Goal: Task Accomplishment & Management: Manage account settings

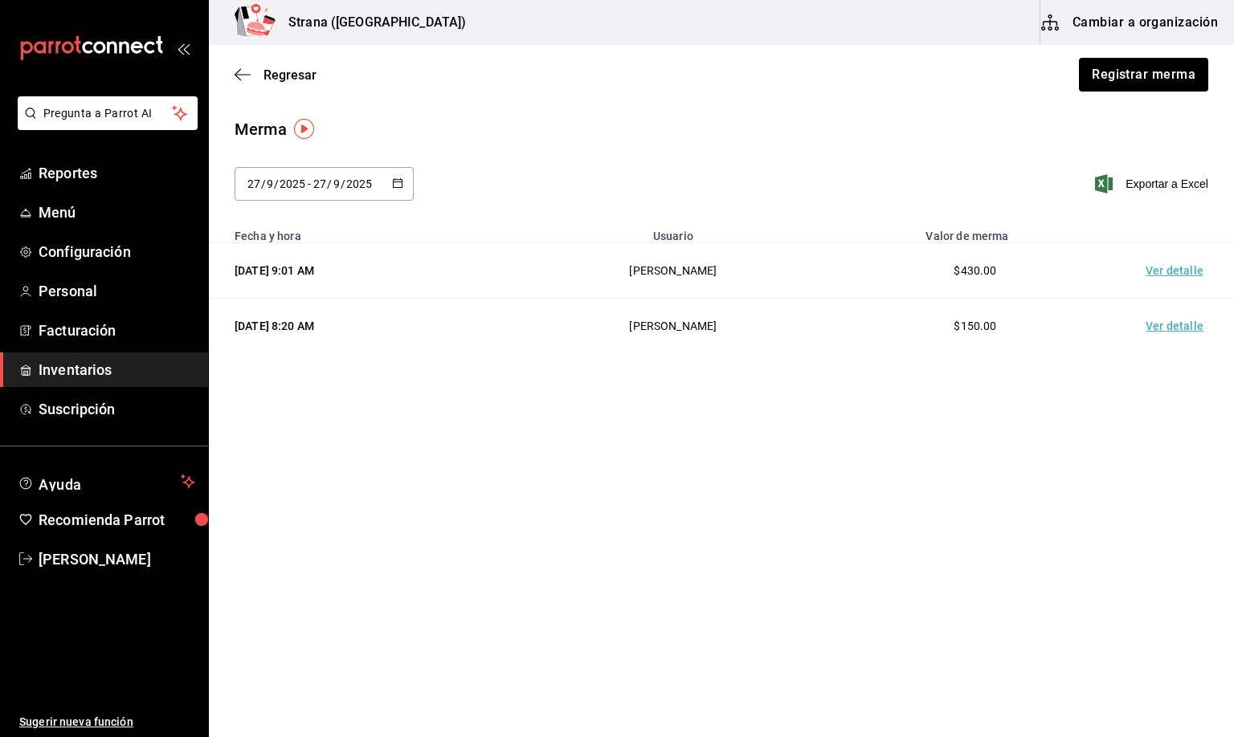
click at [80, 369] on span "Inventarios" at bounding box center [117, 370] width 157 height 22
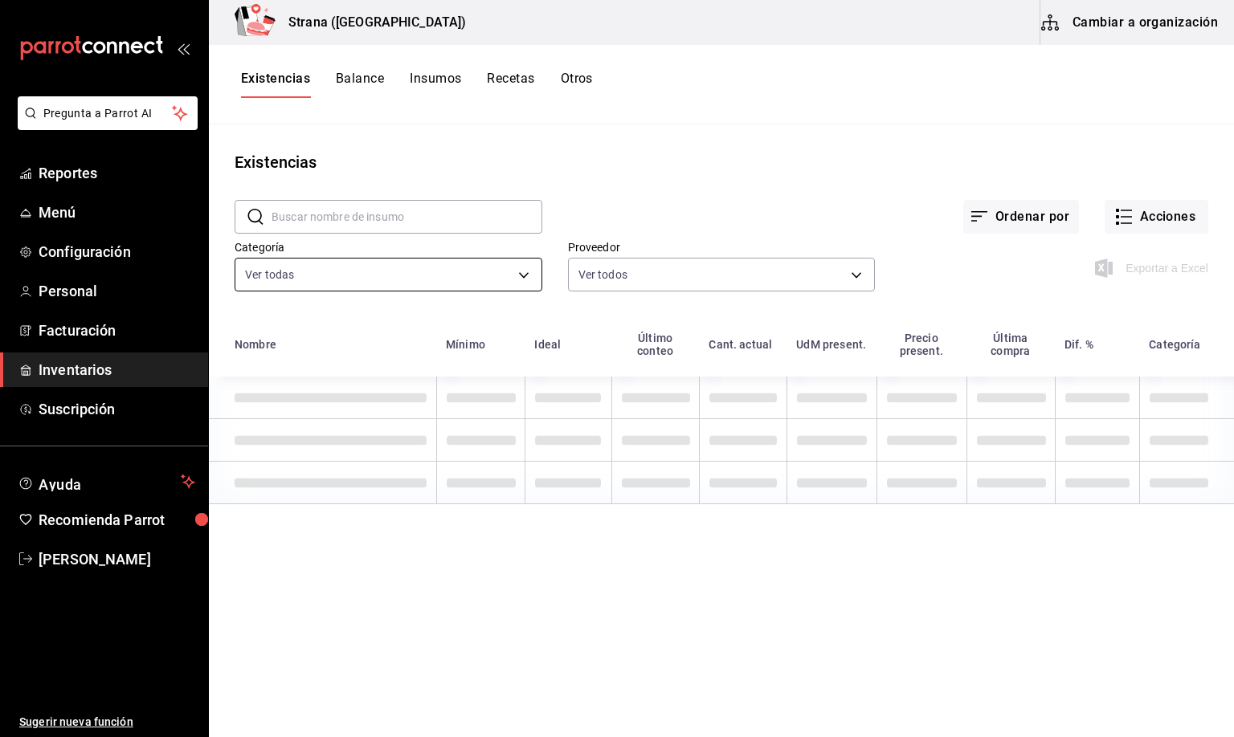
click at [319, 278] on body "Pregunta a Parrot AI Reportes Menú Configuración Personal Facturación Inventari…" at bounding box center [617, 363] width 1234 height 726
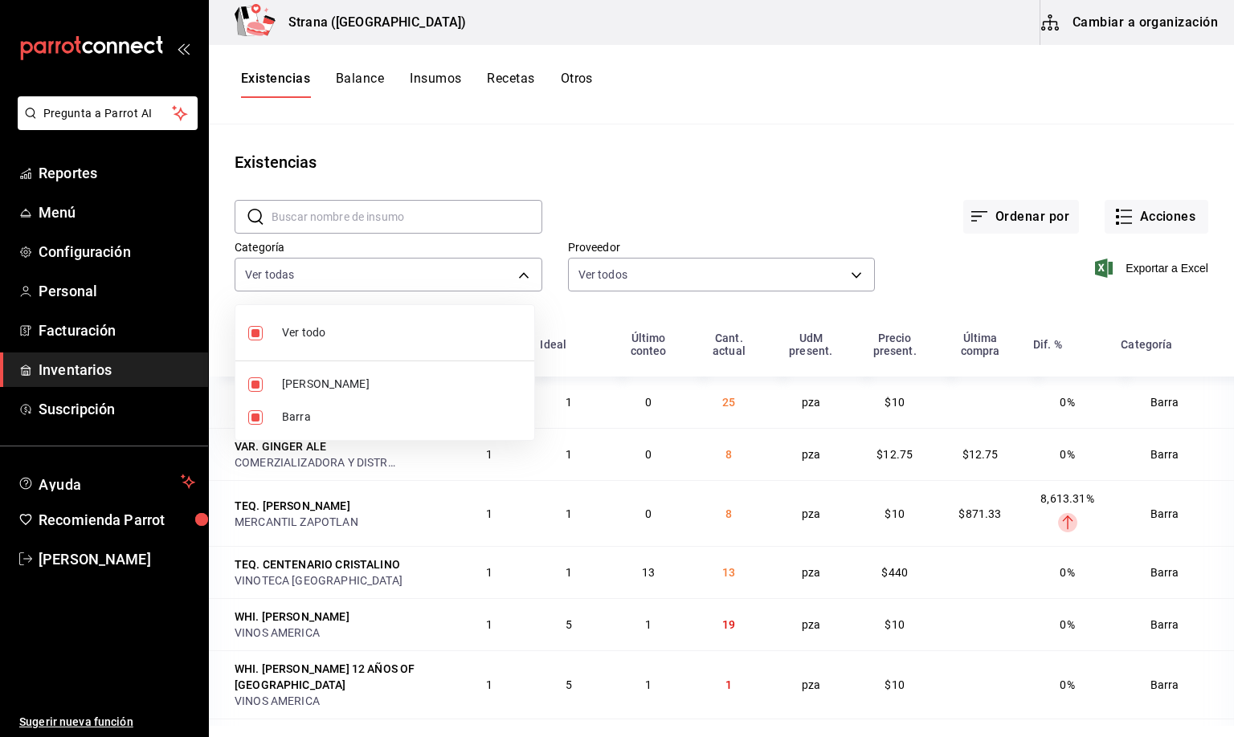
click at [294, 384] on span "[PERSON_NAME]" at bounding box center [401, 384] width 239 height 17
type input "22ec9f2c-e042-44ea-8d53-bf0e1d8c11ed"
checkbox input "false"
click at [275, 68] on div at bounding box center [617, 368] width 1234 height 737
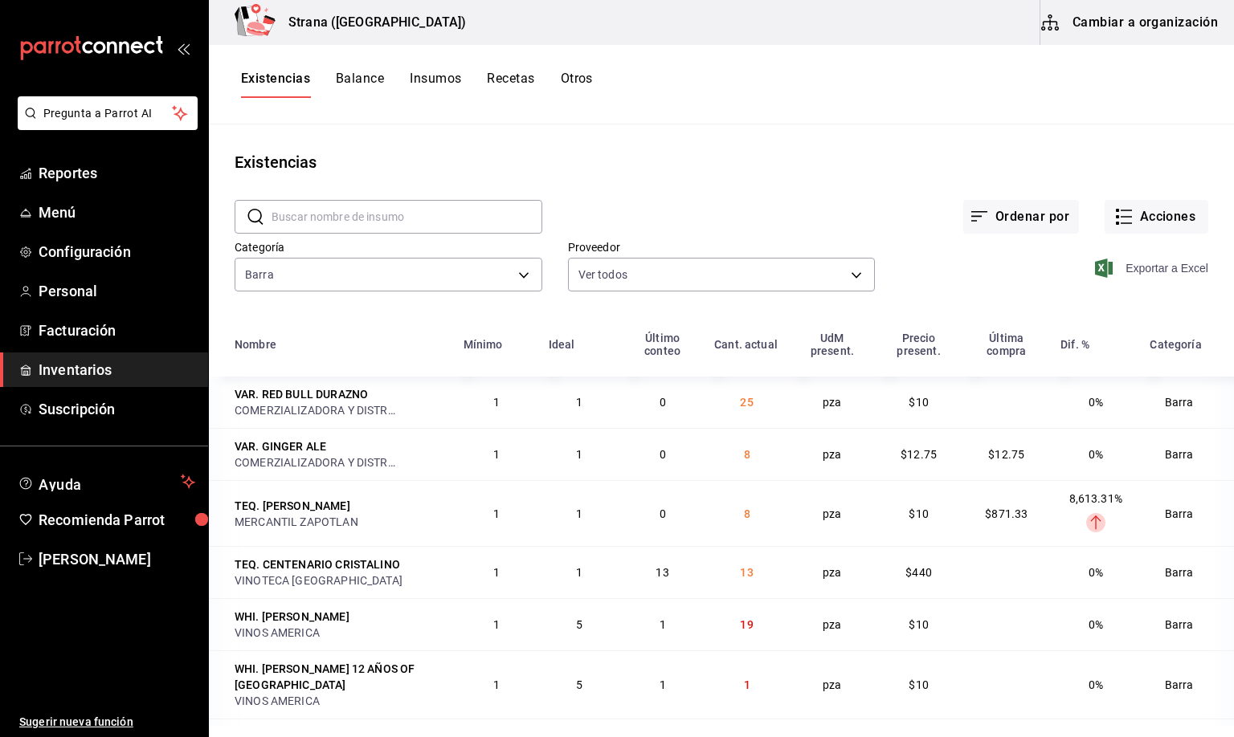
click at [1123, 271] on span "Exportar a Excel" at bounding box center [1153, 268] width 110 height 19
click at [1137, 214] on button "Acciones" at bounding box center [1156, 217] width 104 height 34
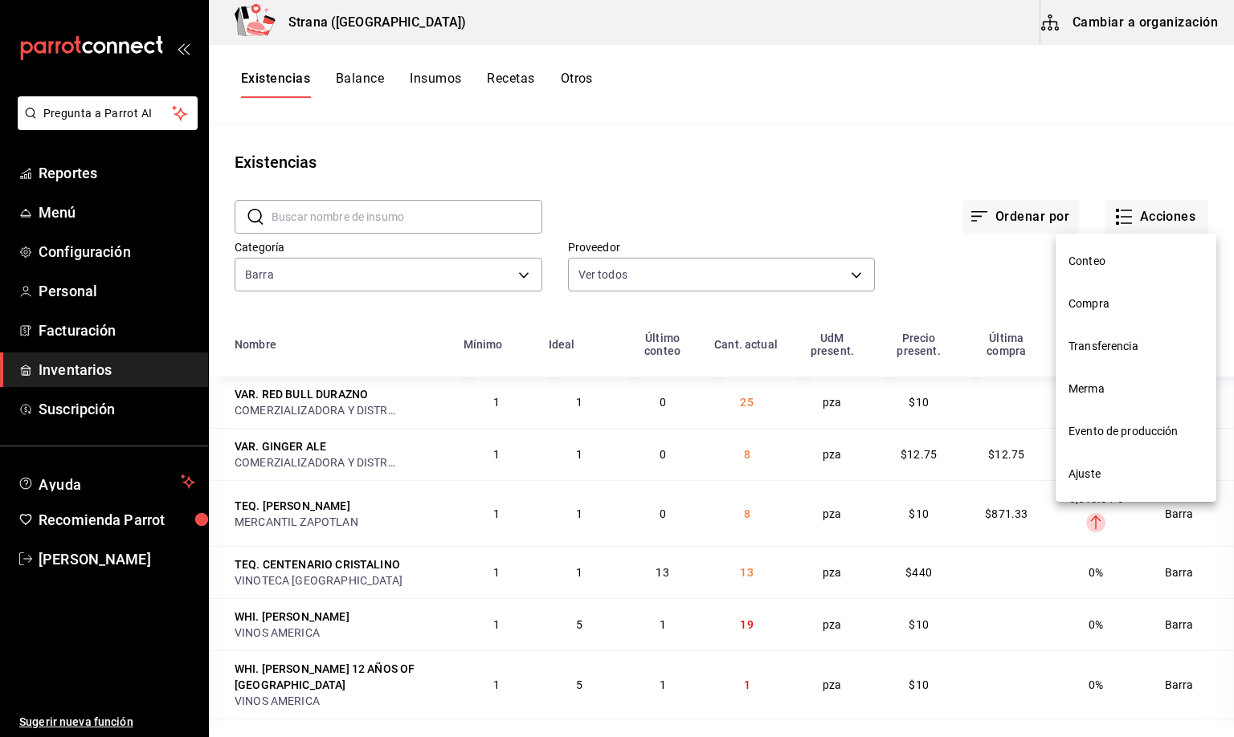
click at [1092, 389] on span "Merma" at bounding box center [1135, 389] width 135 height 17
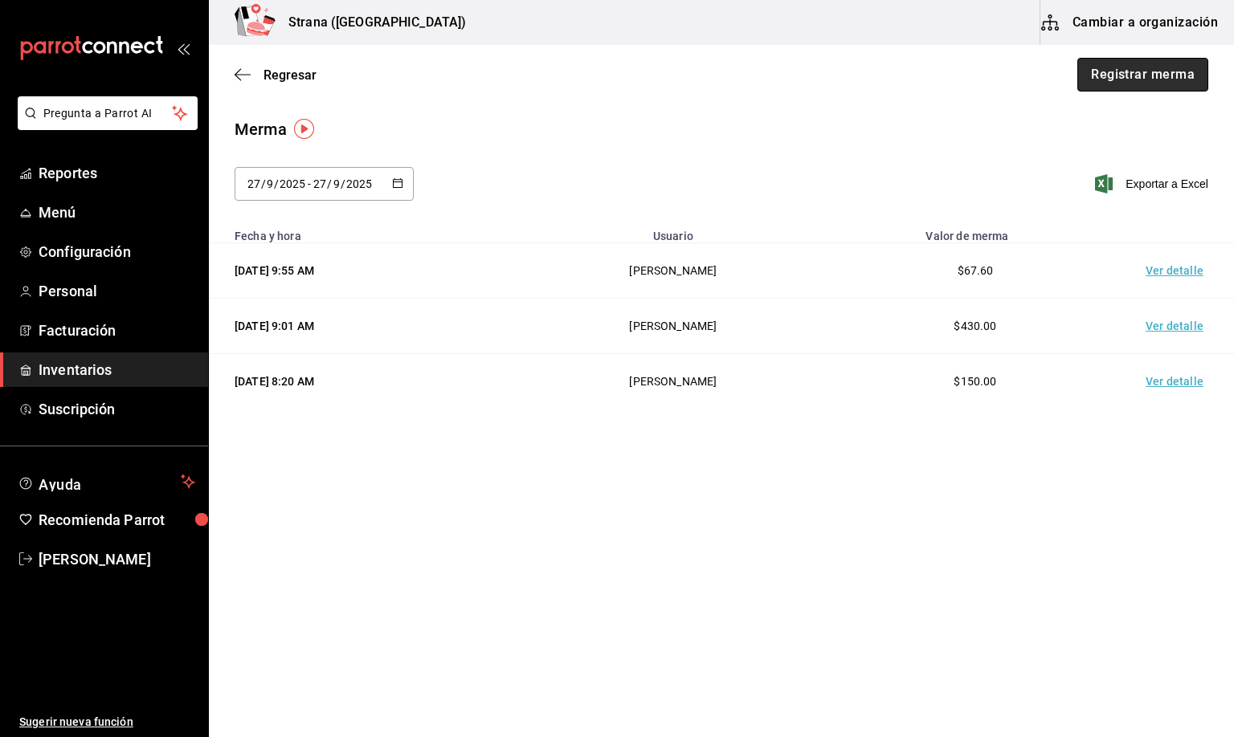
click at [1143, 66] on button "Registrar merma" at bounding box center [1142, 75] width 131 height 34
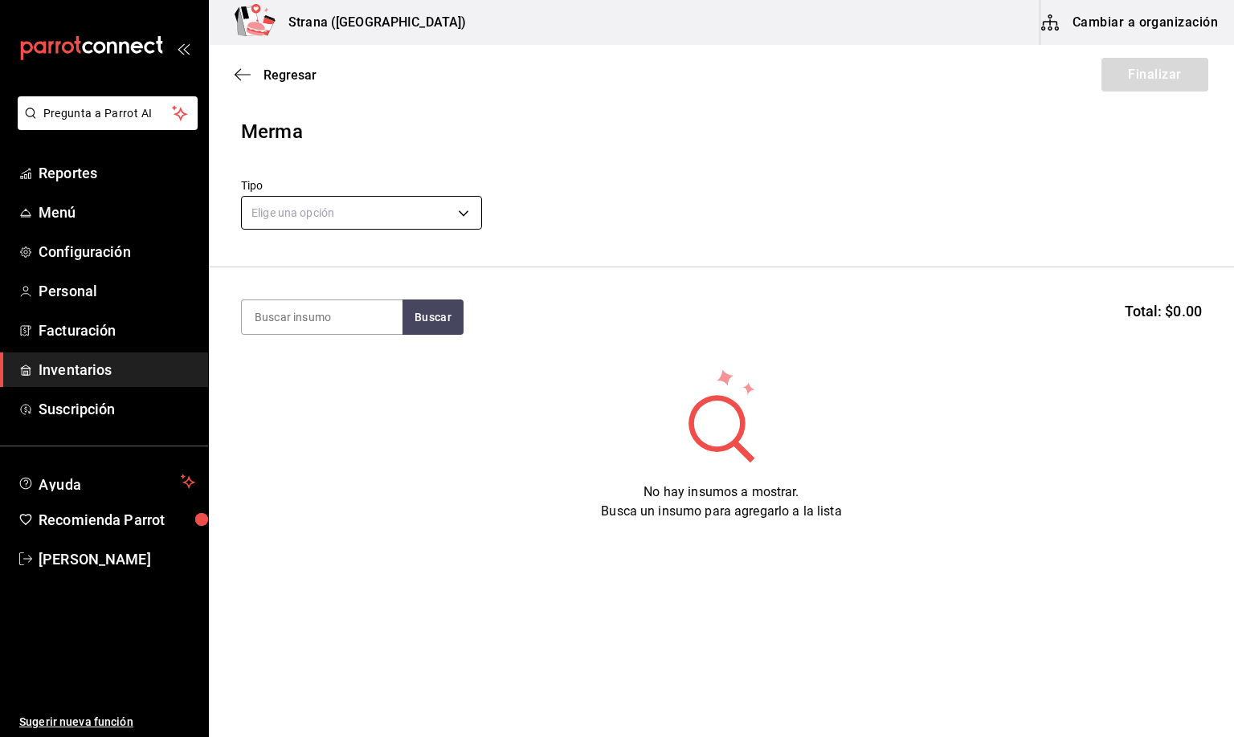
click at [311, 210] on body "Pregunta a Parrot AI Reportes Menú Configuración Personal Facturación Inventari…" at bounding box center [617, 323] width 1234 height 646
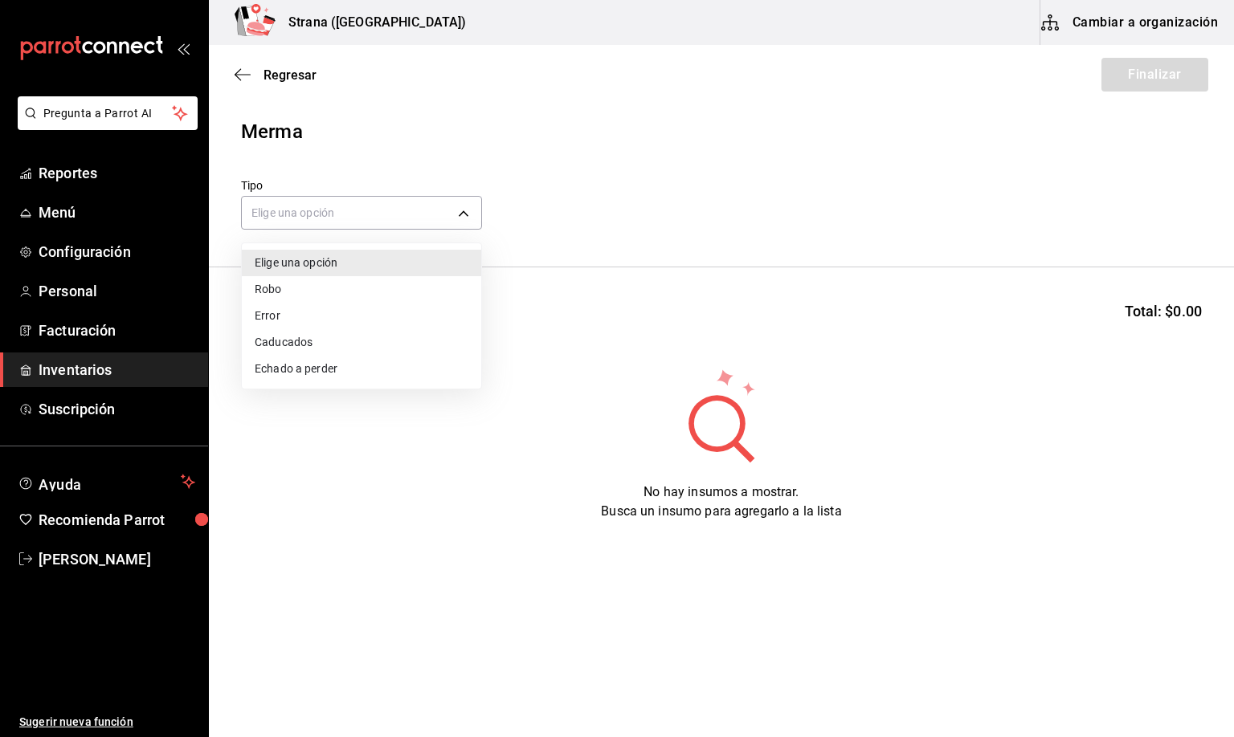
click at [280, 316] on li "Error" at bounding box center [361, 316] width 239 height 27
type input "ERROR"
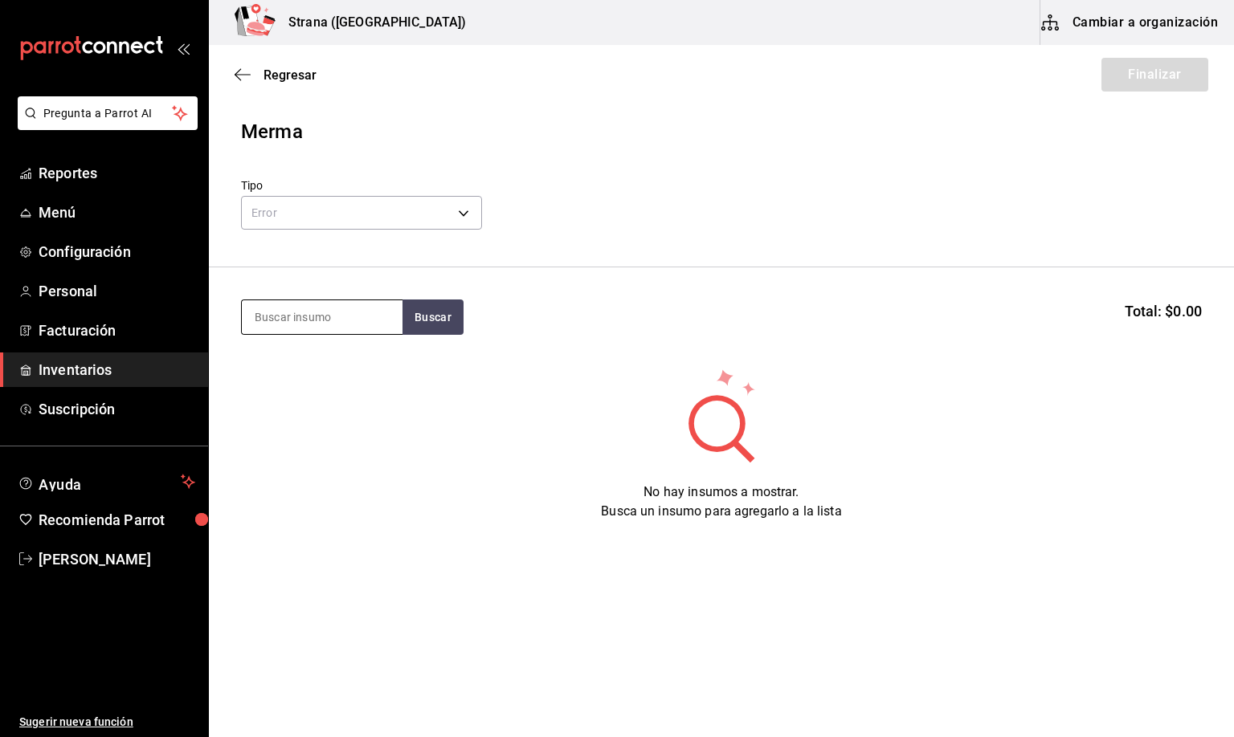
click at [290, 312] on input at bounding box center [322, 317] width 161 height 34
type input "CERE"
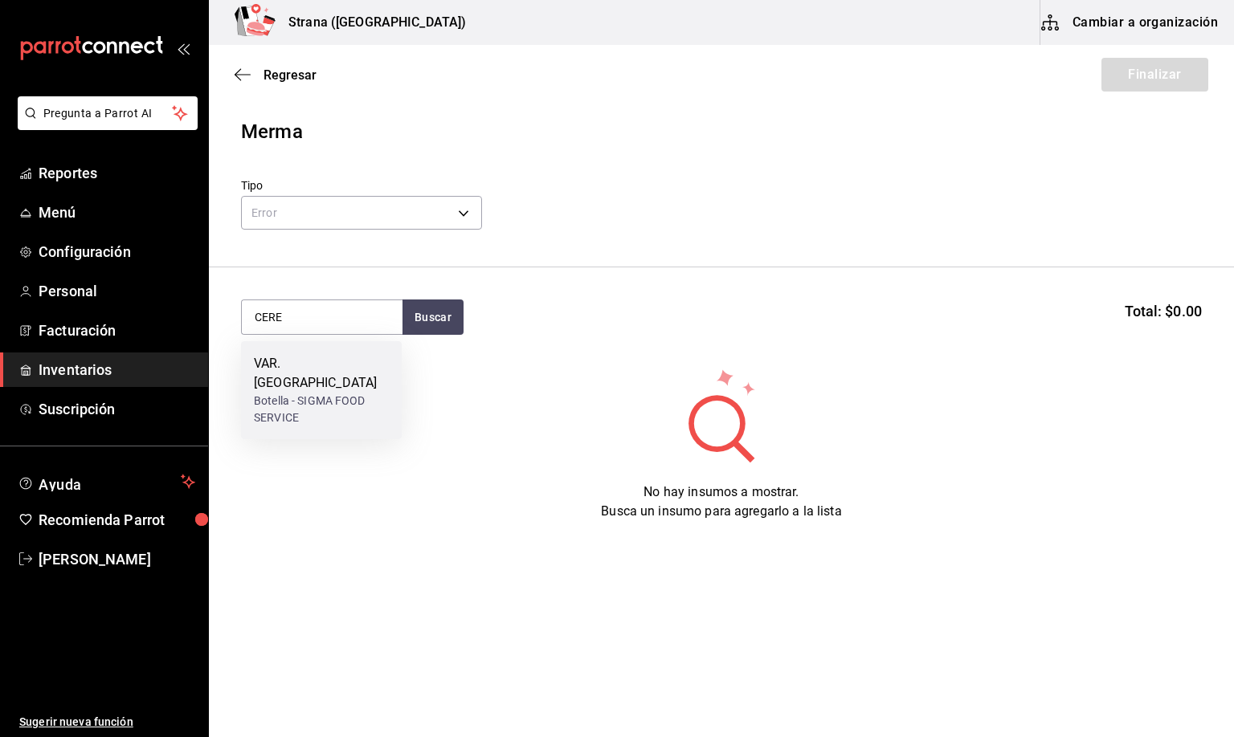
click at [263, 393] on div "Botella - SIGMA FOOD SERVICE" at bounding box center [321, 410] width 135 height 34
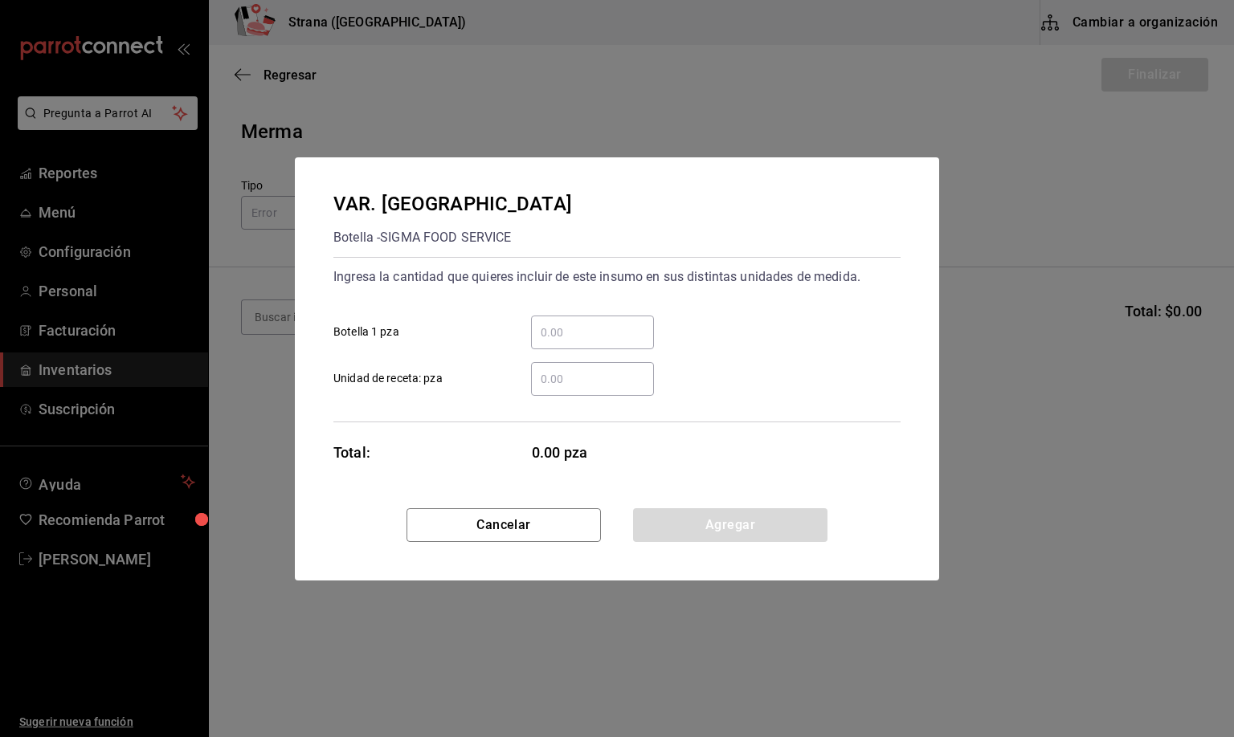
click at [567, 381] on input "​ Unidad de receta: pza" at bounding box center [592, 378] width 123 height 19
type input "1"
click at [771, 524] on button "Agregar" at bounding box center [730, 525] width 194 height 34
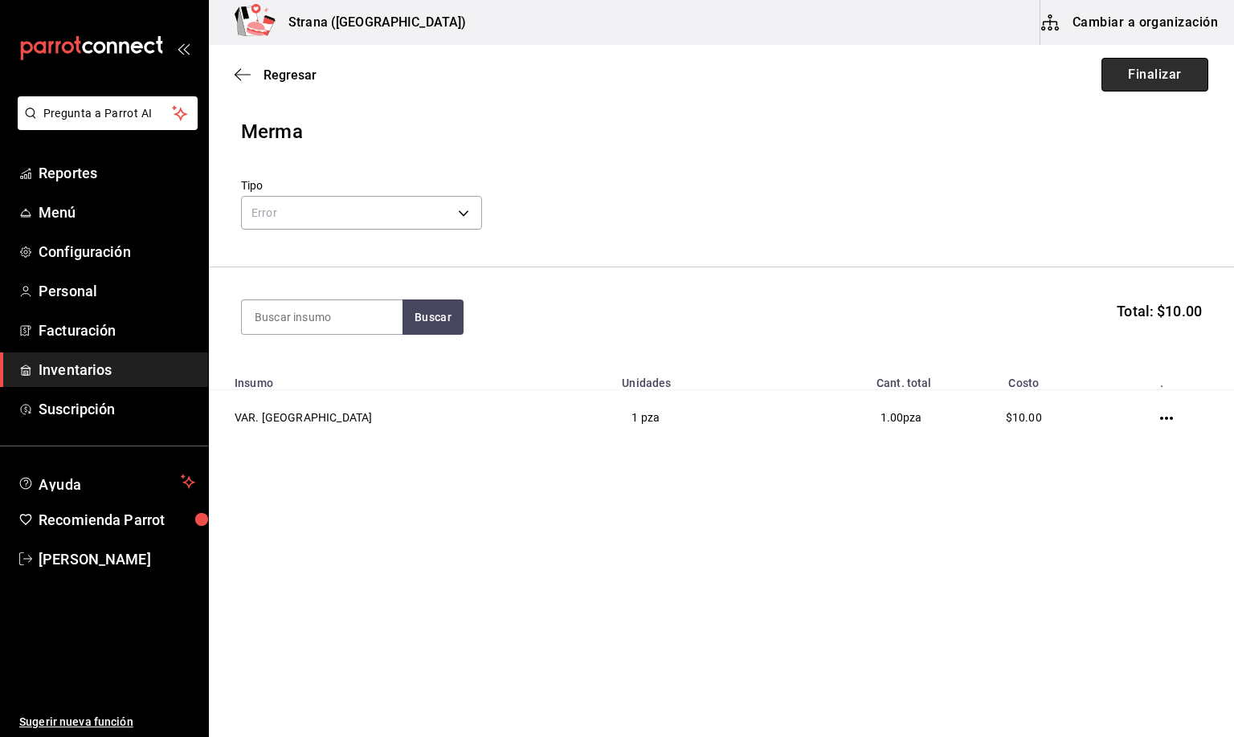
click at [1120, 77] on button "Finalizar" at bounding box center [1154, 75] width 107 height 34
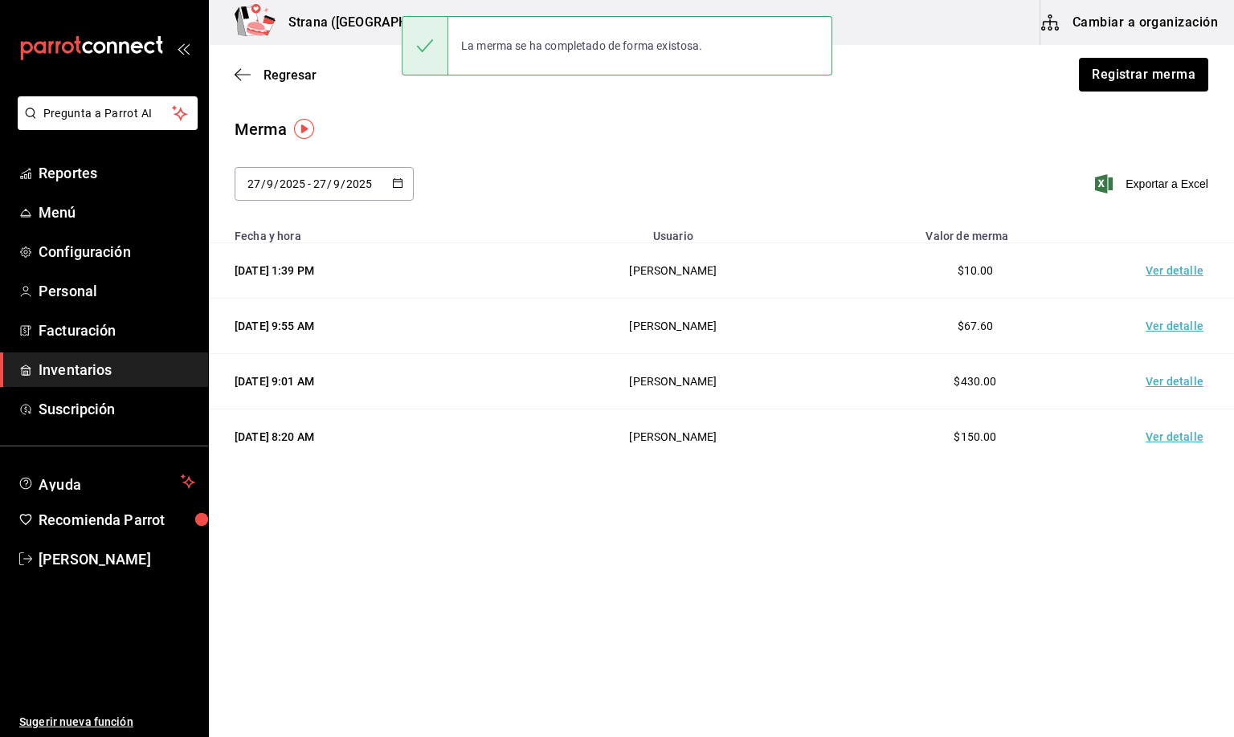
click at [1169, 284] on td "Ver detalle" at bounding box center [1177, 270] width 112 height 55
